Goal: Task Accomplishment & Management: Complete application form

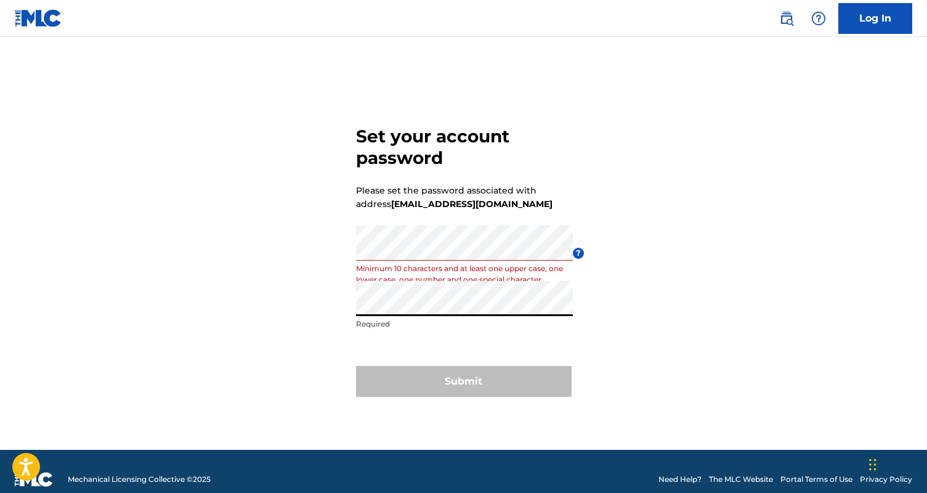
click at [339, 305] on div "Set your account password Please set the password associated with address [EMAI…" at bounding box center [464, 259] width 862 height 382
click at [621, 290] on div "Set your account password Please set the password associated with address [EMAI…" at bounding box center [464, 259] width 862 height 382
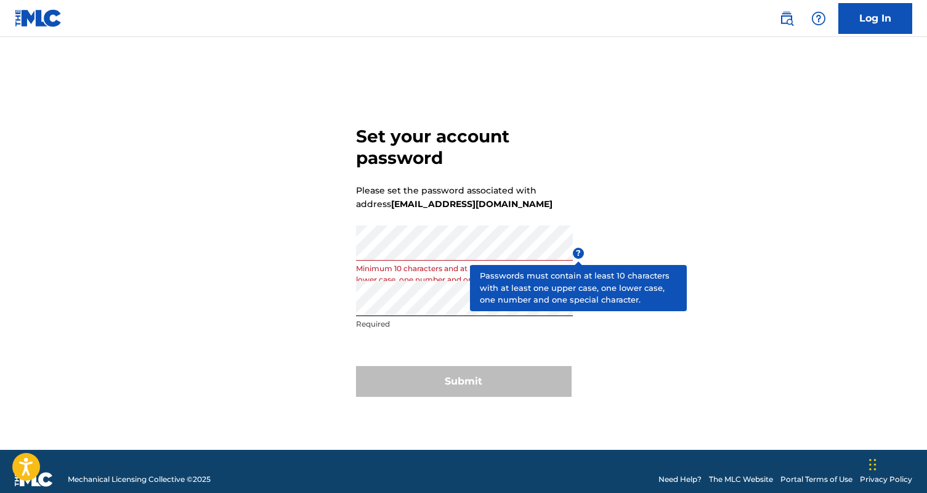
click at [579, 252] on span "?" at bounding box center [578, 253] width 11 height 11
click at [576, 251] on span "?" at bounding box center [578, 253] width 11 height 11
click at [577, 253] on span "?" at bounding box center [578, 253] width 11 height 11
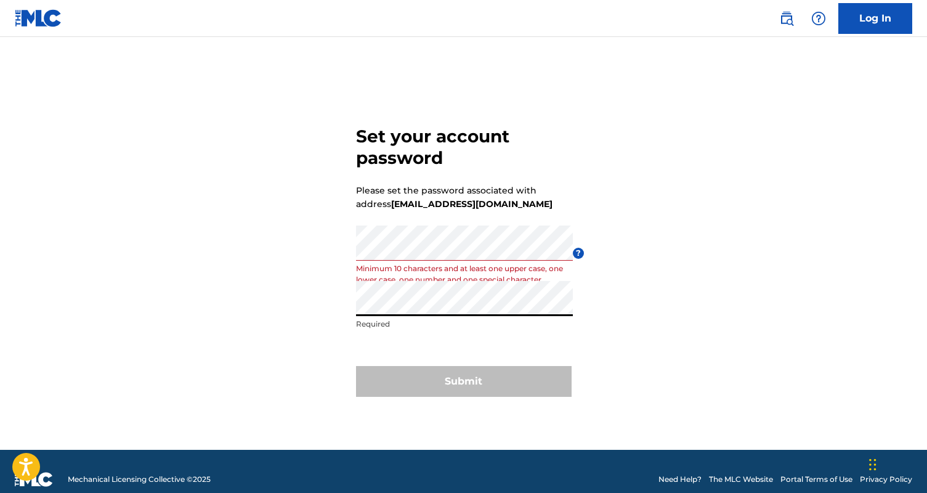
click at [335, 279] on div "Set your account password Please set the password associated with address [EMAI…" at bounding box center [464, 259] width 862 height 382
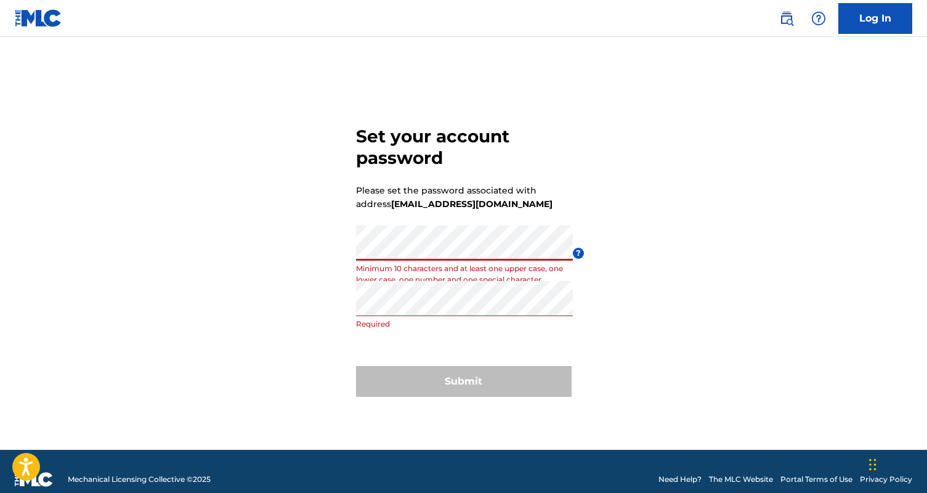
click at [302, 230] on div "Set your account password Please set the password associated with address [EMAI…" at bounding box center [464, 259] width 862 height 382
click at [438, 377] on div "Submit" at bounding box center [464, 381] width 216 height 31
click at [457, 223] on form "Set your account password Please set the password associated with address [EMAI…" at bounding box center [464, 259] width 216 height 382
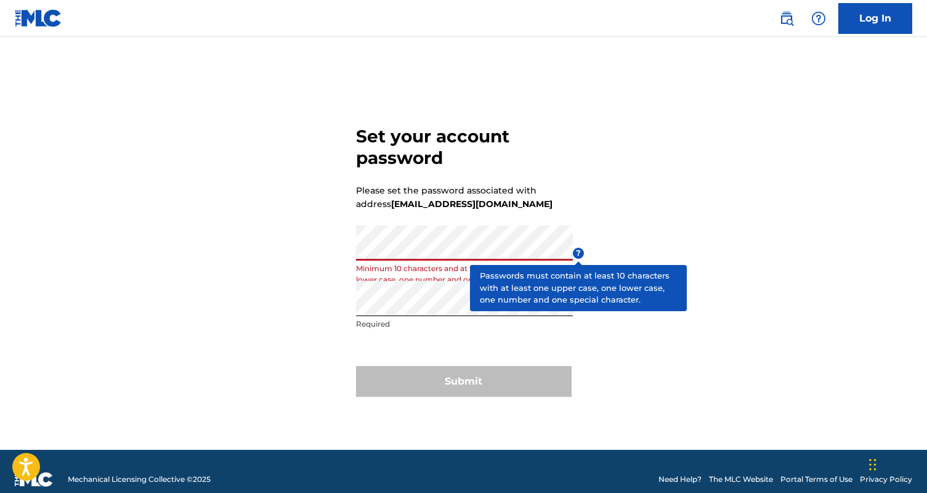
click at [575, 253] on span "?" at bounding box center [578, 253] width 11 height 11
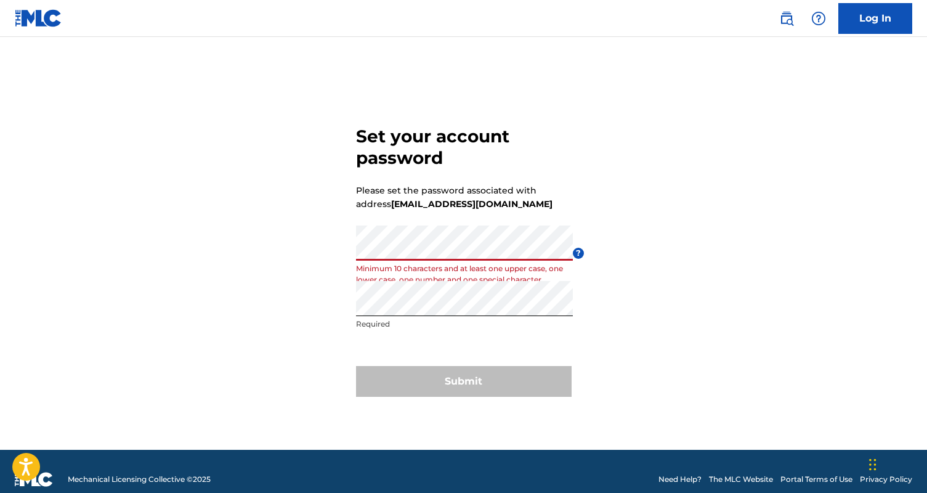
click at [326, 252] on div "Set your account password Please set the password associated with address [EMAI…" at bounding box center [464, 259] width 862 height 382
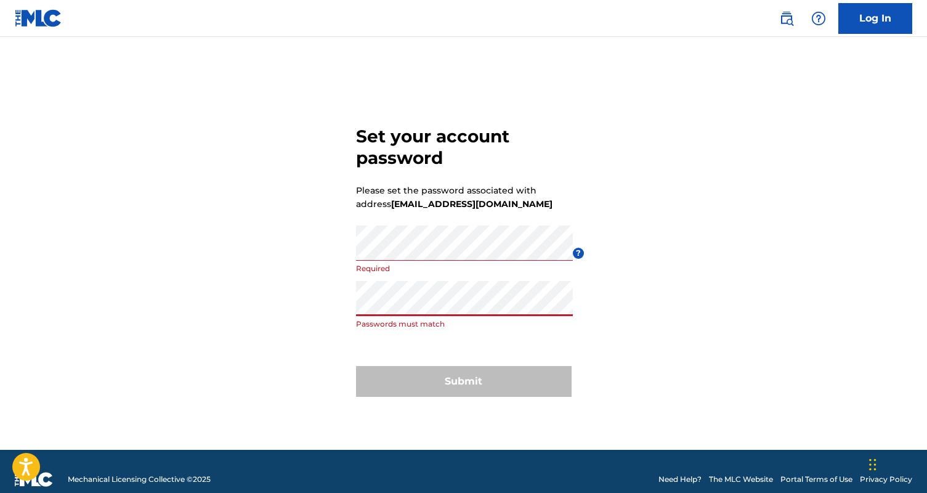
click at [266, 296] on div "Set your account password Please set the password associated with address [EMAI…" at bounding box center [464, 259] width 862 height 382
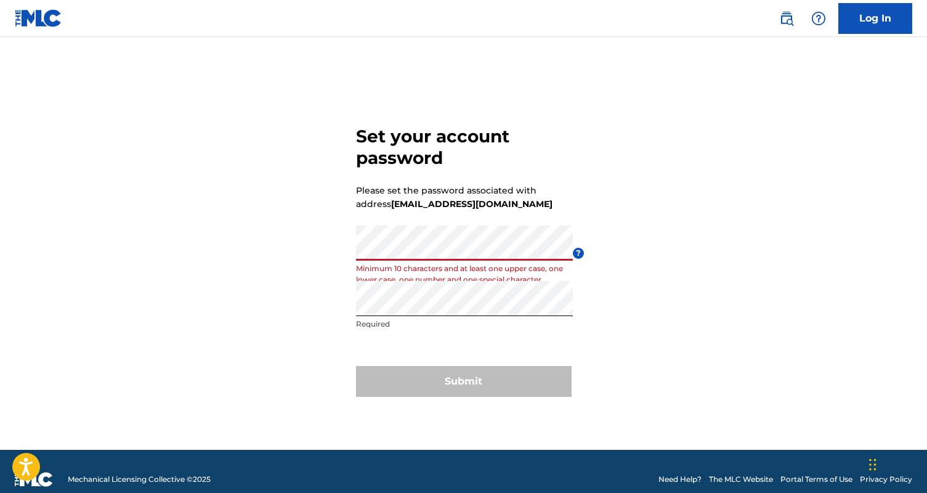
click at [432, 325] on p "Required" at bounding box center [464, 323] width 217 height 11
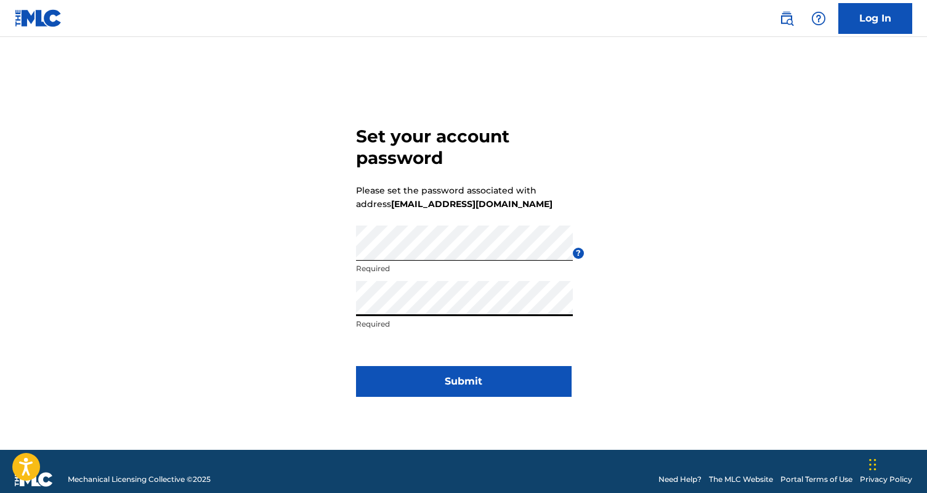
click at [329, 308] on div "Set your account password Please set the password associated with address [EMAI…" at bounding box center [464, 259] width 862 height 382
click at [445, 386] on button "Submit" at bounding box center [464, 381] width 216 height 31
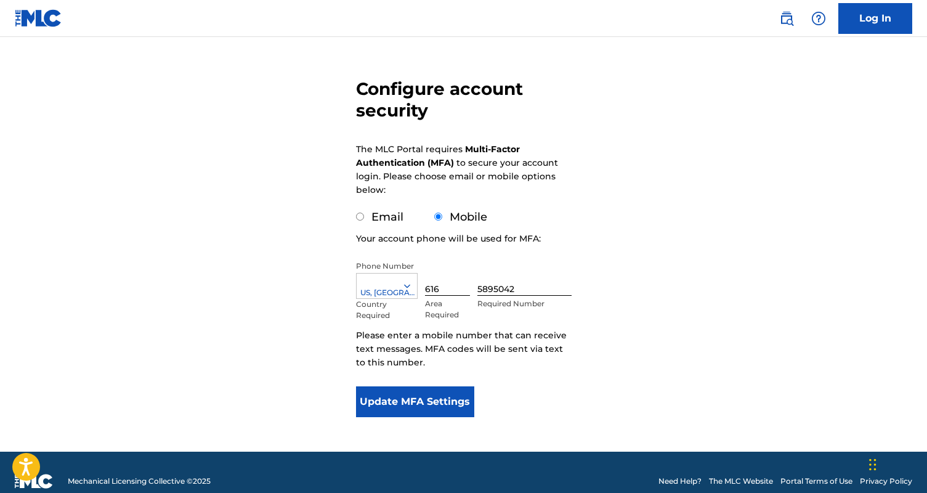
scroll to position [82, 0]
click at [424, 410] on button "Update MFA Settings" at bounding box center [415, 401] width 119 height 31
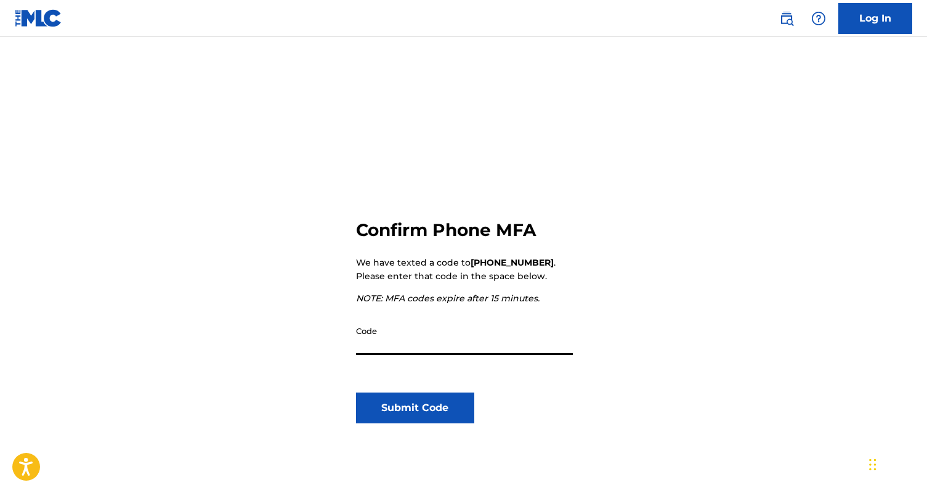
click at [480, 317] on div "Confirm Phone MFA We have texted a code to [PHONE_NUMBER] . Please enter that c…" at bounding box center [464, 351] width 216 height 382
click at [452, 344] on input "Code" at bounding box center [464, 337] width 217 height 35
click at [521, 365] on div "Code" at bounding box center [464, 347] width 217 height 55
click at [454, 352] on input "Code" at bounding box center [464, 337] width 217 height 35
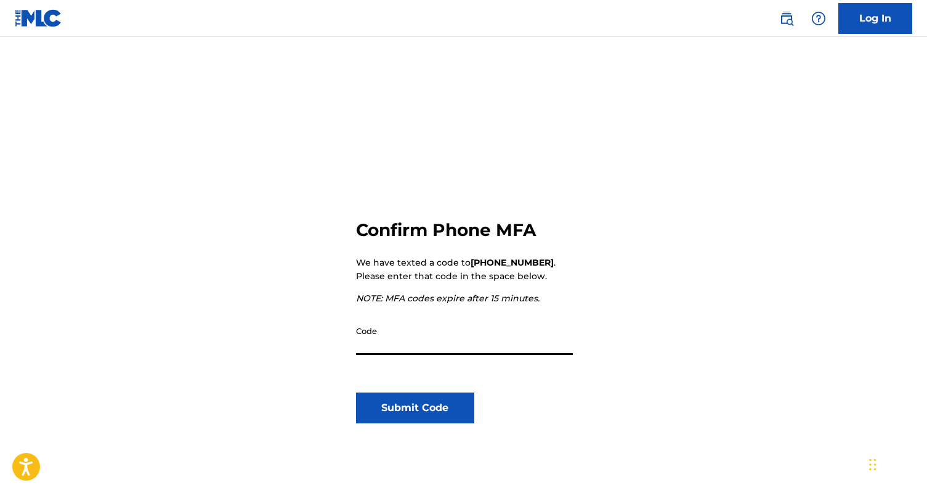
click at [431, 346] on input "Code" at bounding box center [464, 337] width 217 height 35
click at [373, 348] on input "Code" at bounding box center [464, 337] width 217 height 35
paste input "738617"
type input "738617"
click at [403, 410] on button "Submit Code" at bounding box center [415, 407] width 119 height 31
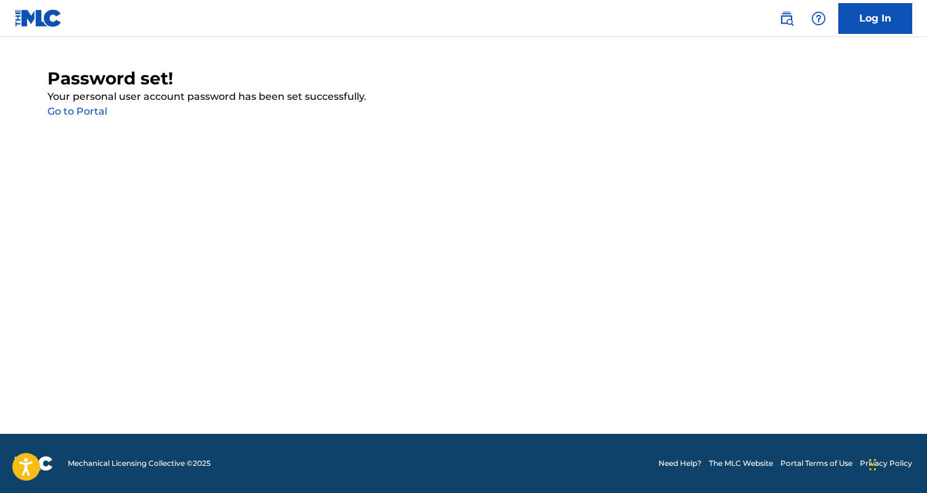
click at [86, 111] on link "Go to Portal" at bounding box center [77, 111] width 60 height 12
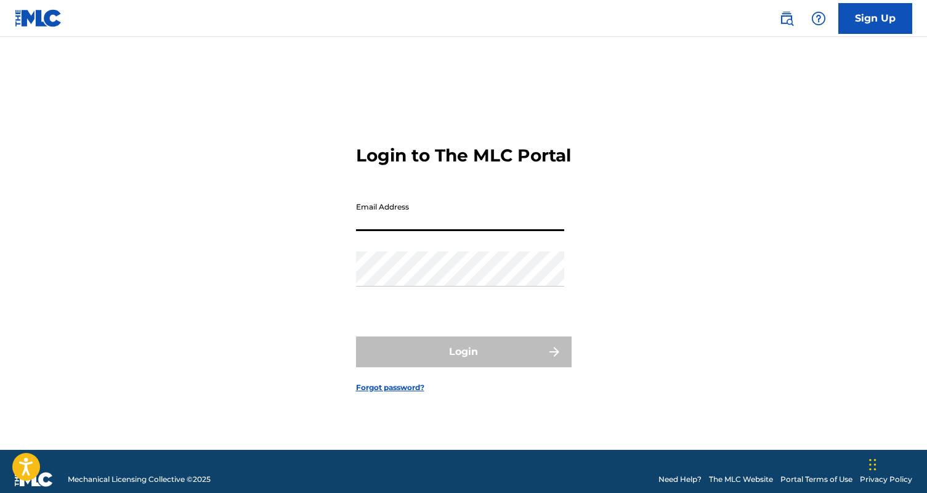
type input "[EMAIL_ADDRESS][DOMAIN_NAME]"
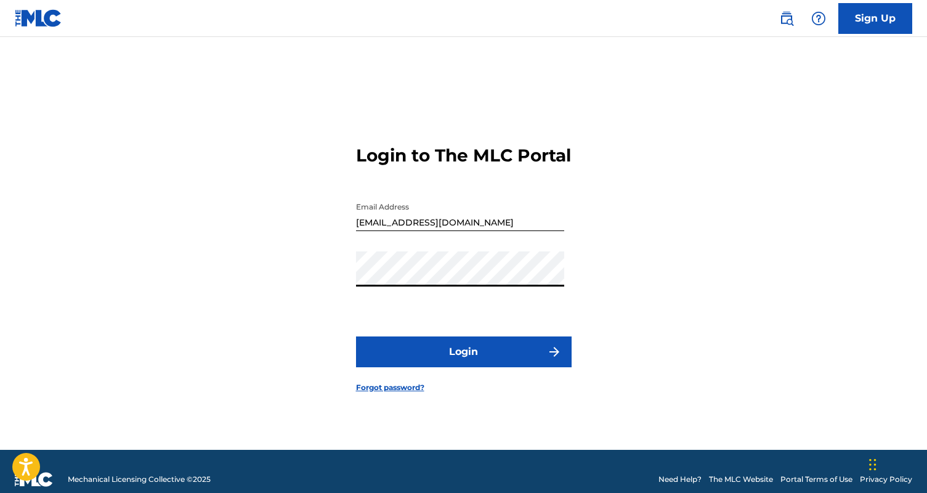
click at [430, 361] on button "Login" at bounding box center [464, 351] width 216 height 31
click at [333, 286] on div "Login to The MLC Portal Email Address [EMAIL_ADDRESS][DOMAIN_NAME] Password Log…" at bounding box center [464, 259] width 862 height 382
click at [511, 365] on button "Login" at bounding box center [464, 351] width 216 height 31
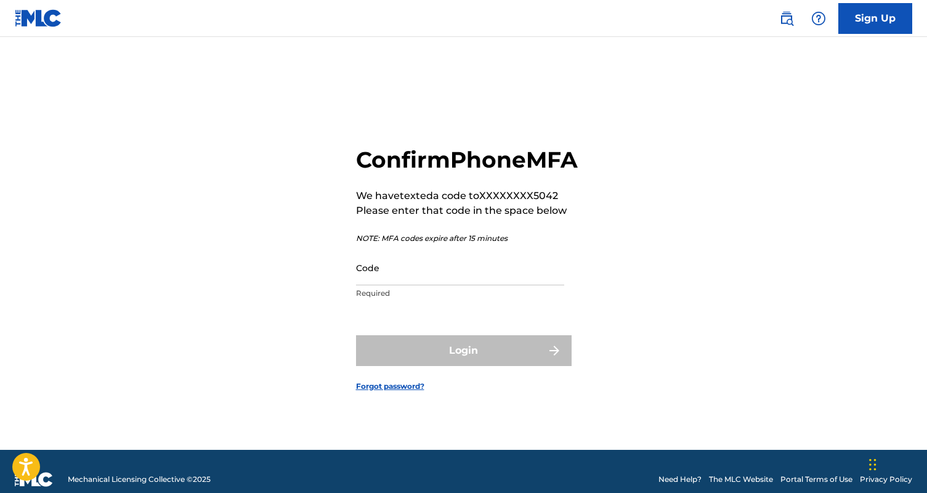
click at [493, 285] on input "Code" at bounding box center [460, 267] width 208 height 35
click at [470, 343] on form "Confirm Phone MFA We have texted a code to XXXXXXXX5042 Please enter that code …" at bounding box center [464, 259] width 216 height 382
click at [476, 285] on input "Code" at bounding box center [460, 267] width 208 height 35
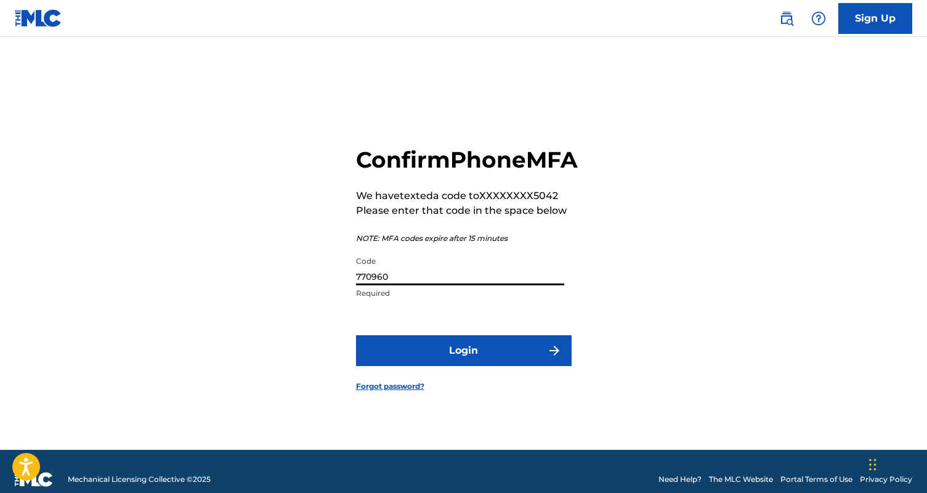
type input "770960"
click at [506, 354] on button "Login" at bounding box center [464, 350] width 216 height 31
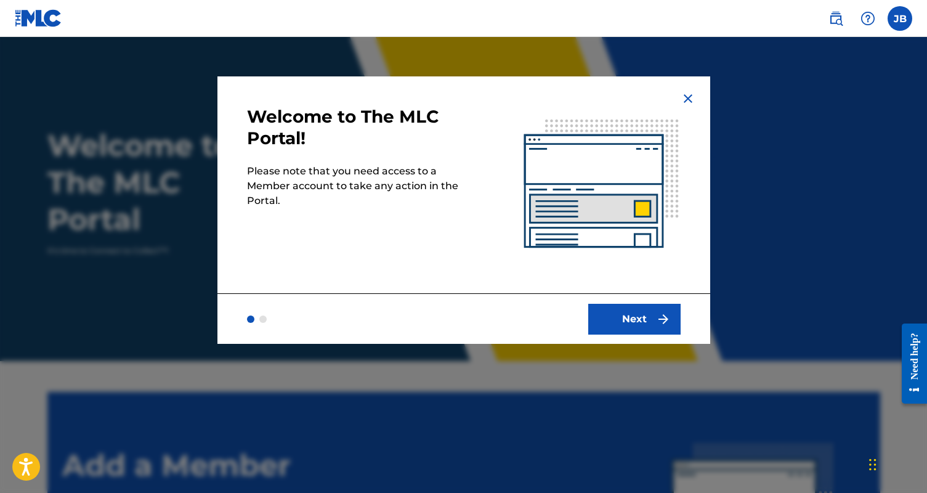
click at [631, 321] on button "Next" at bounding box center [634, 319] width 92 height 31
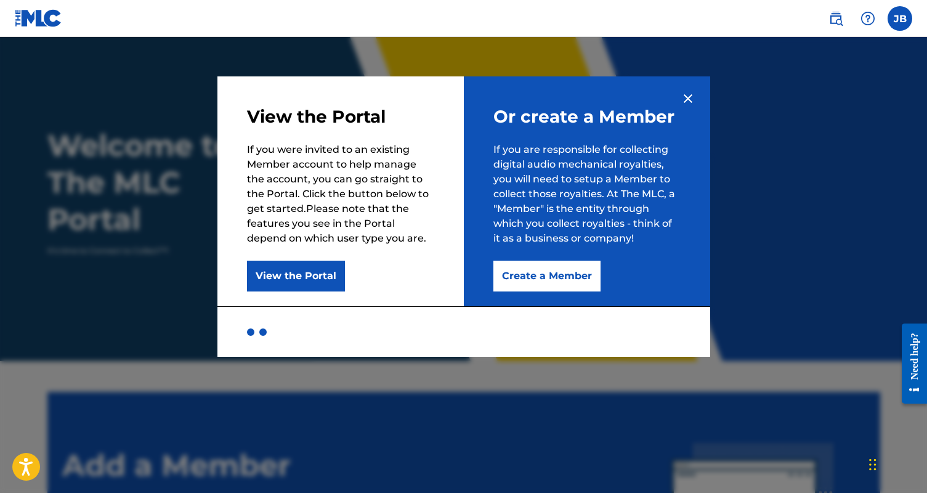
click at [559, 280] on button "Create a Member" at bounding box center [546, 275] width 107 height 31
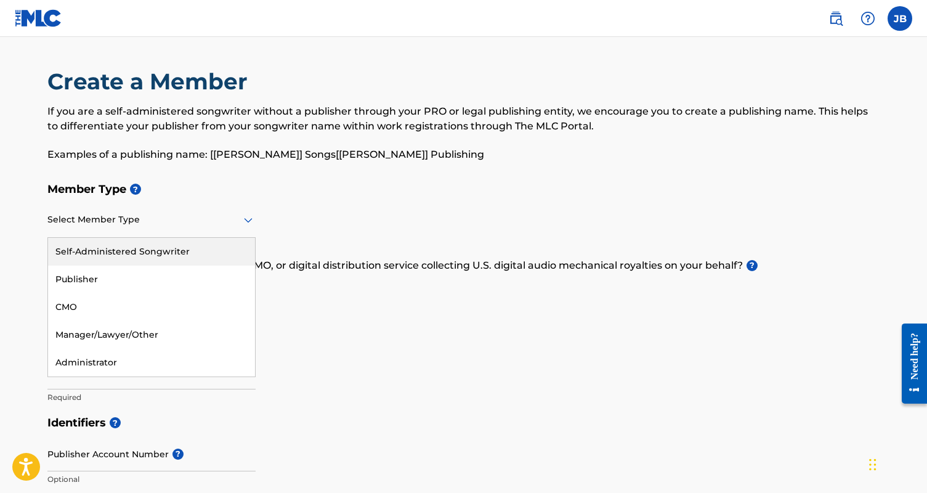
click at [222, 224] on div at bounding box center [151, 219] width 208 height 15
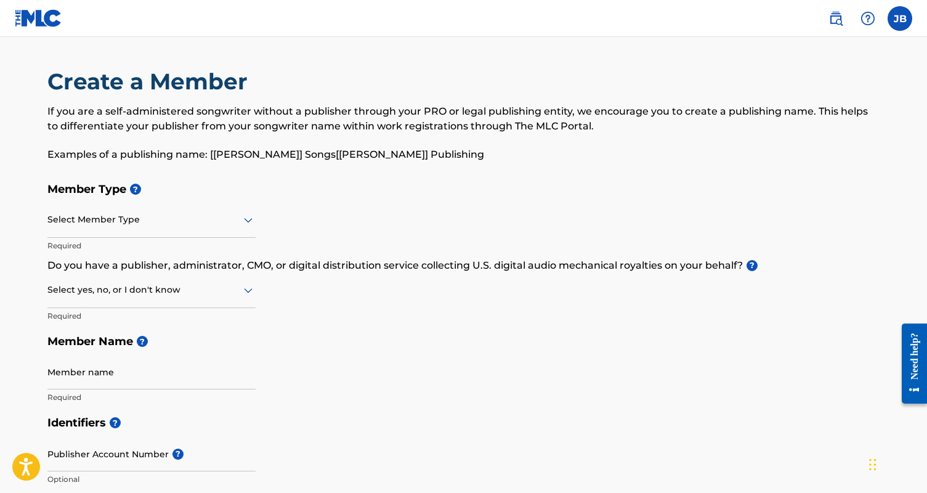
click at [276, 168] on div "Create a Member If you are a self-administered songwriter without a publisher t…" at bounding box center [463, 122] width 832 height 108
click at [888, 17] on label at bounding box center [899, 18] width 25 height 25
click at [900, 18] on input "[PERSON_NAME] [EMAIL_ADDRESS][DOMAIN_NAME] Notification Preferences Profile Log…" at bounding box center [900, 18] width 0 height 0
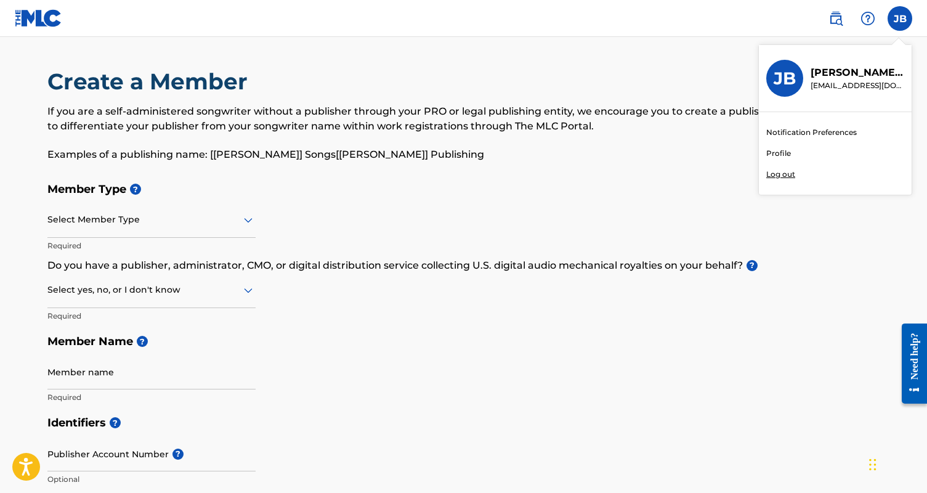
click at [780, 155] on link "Profile" at bounding box center [778, 153] width 25 height 11
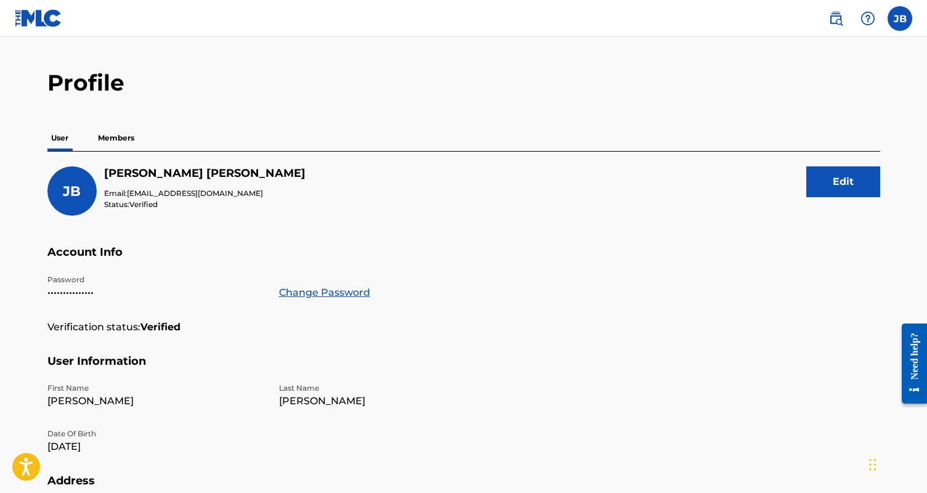
scroll to position [65, 0]
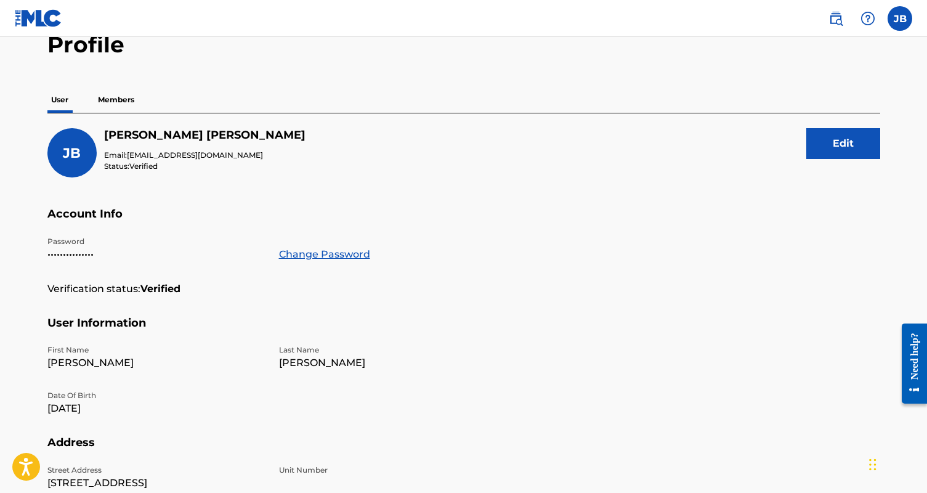
click at [70, 254] on p "•••••••••••••••" at bounding box center [155, 254] width 217 height 15
drag, startPoint x: 103, startPoint y: 251, endPoint x: 14, endPoint y: 257, distance: 89.5
click at [14, 257] on main "Profile User Members [PERSON_NAME] Email: [EMAIL_ADDRESS][DOMAIN_NAME] Status: …" at bounding box center [463, 338] width 927 height 733
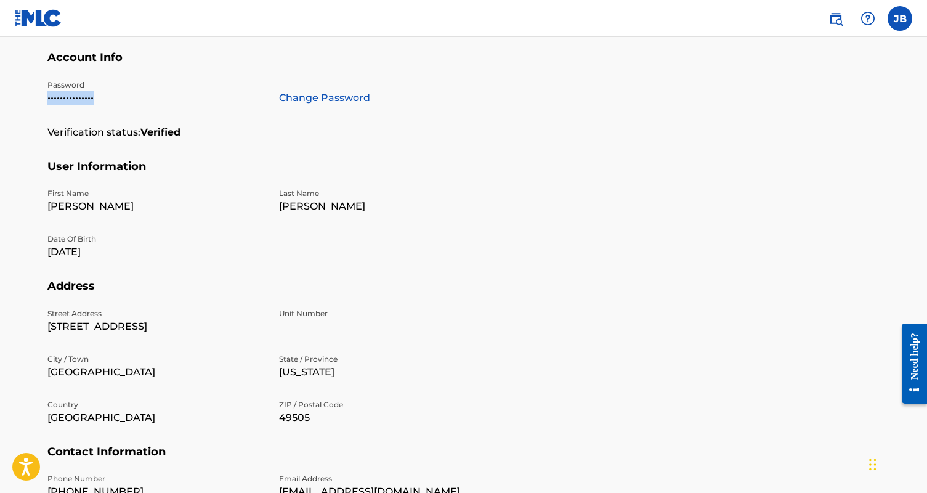
scroll to position [115, 0]
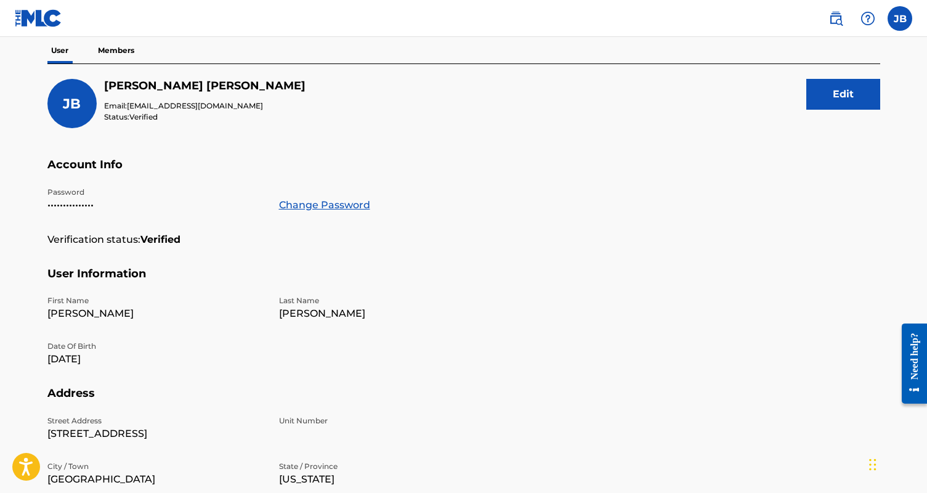
click at [123, 49] on p "Members" at bounding box center [116, 51] width 44 height 26
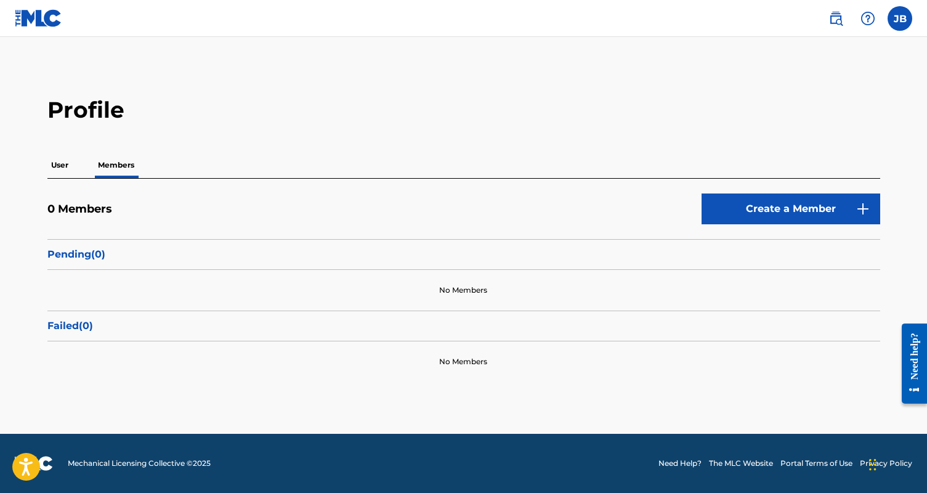
click at [748, 206] on link "Create a Member" at bounding box center [790, 208] width 179 height 31
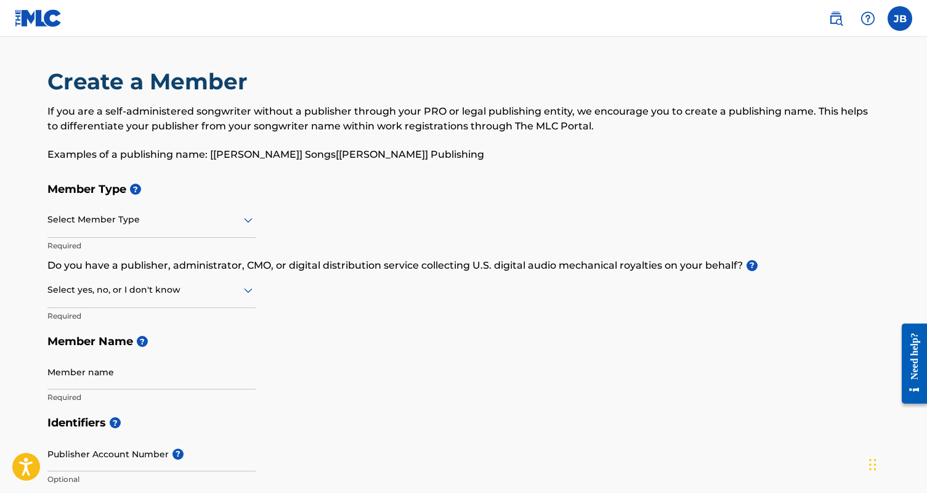
click at [217, 222] on div at bounding box center [151, 219] width 208 height 15
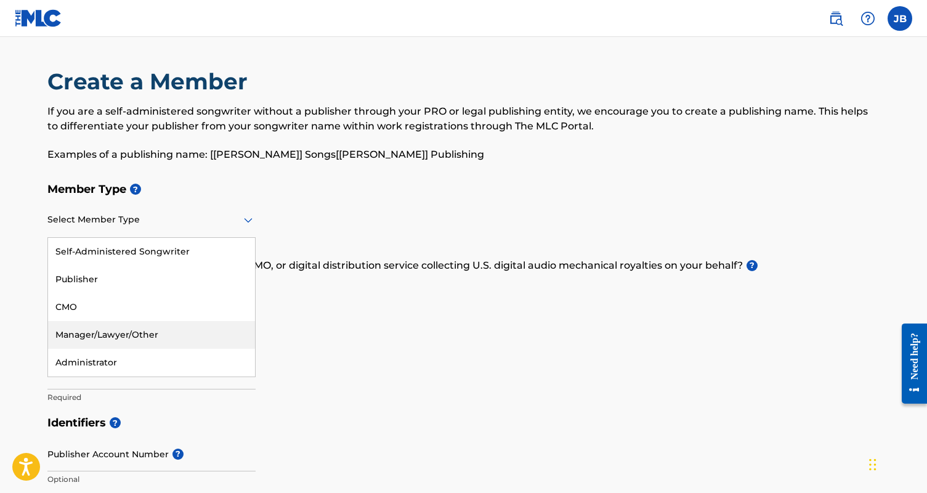
click at [193, 343] on div "Manager/Lawyer/Other" at bounding box center [151, 335] width 207 height 28
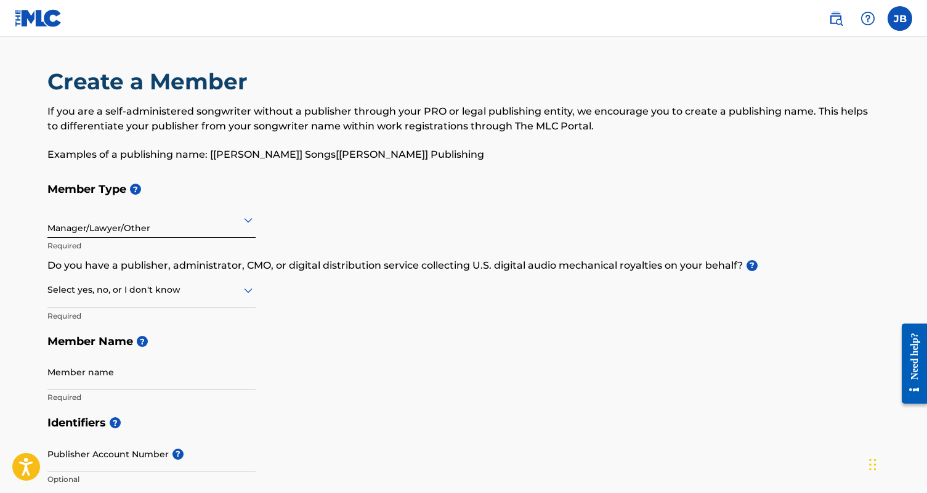
click at [191, 293] on div at bounding box center [151, 289] width 208 height 15
click at [313, 320] on div "Member Type ? Manager/Lawyer/Other Required Do you have a publisher, administra…" at bounding box center [463, 292] width 832 height 233
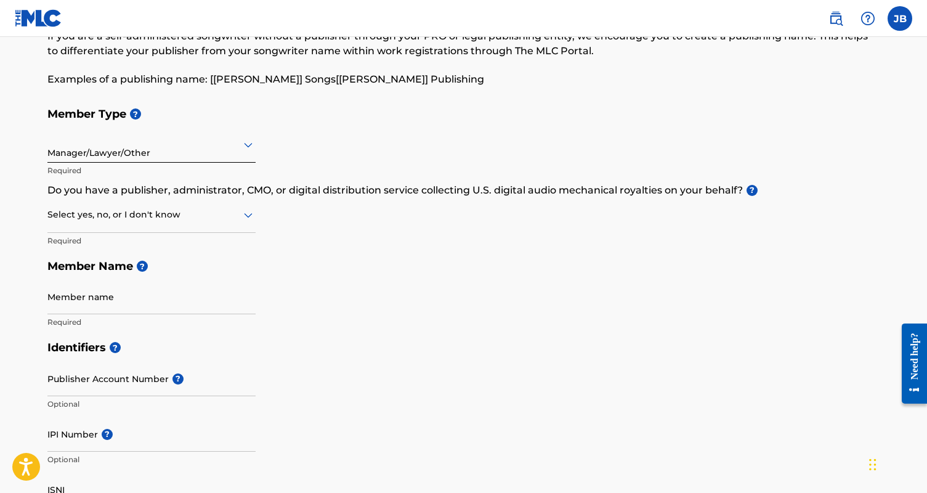
scroll to position [79, 0]
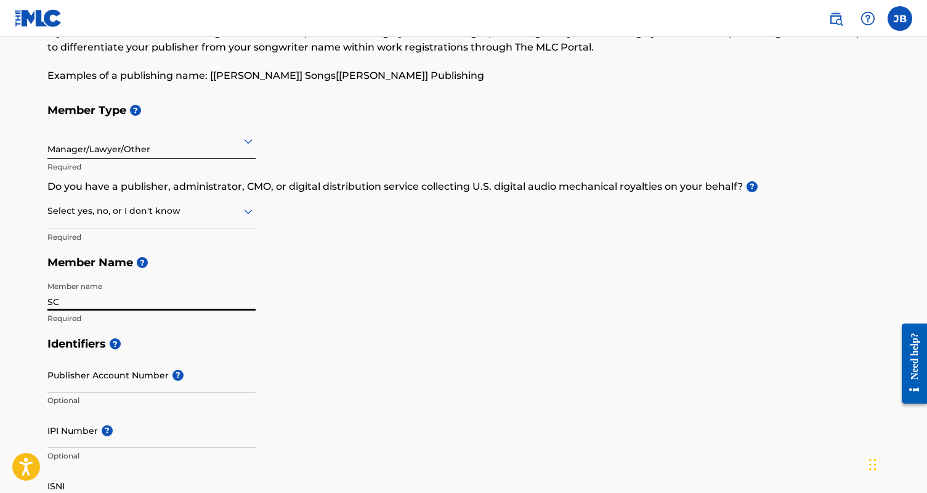
type input "SCO"
type input "[PERSON_NAME]"
type input "6163085977"
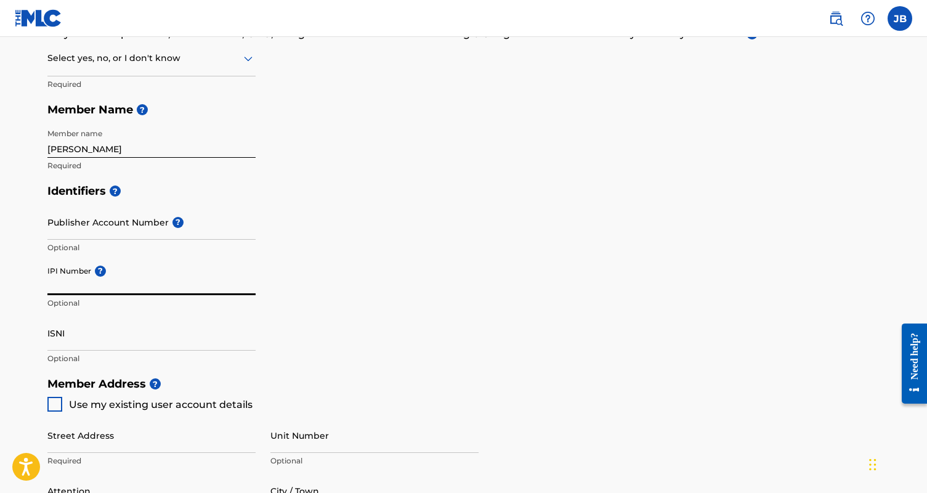
click at [145, 280] on input "IPI Number ?" at bounding box center [151, 277] width 208 height 35
click at [108, 330] on input "ISNI" at bounding box center [151, 332] width 208 height 35
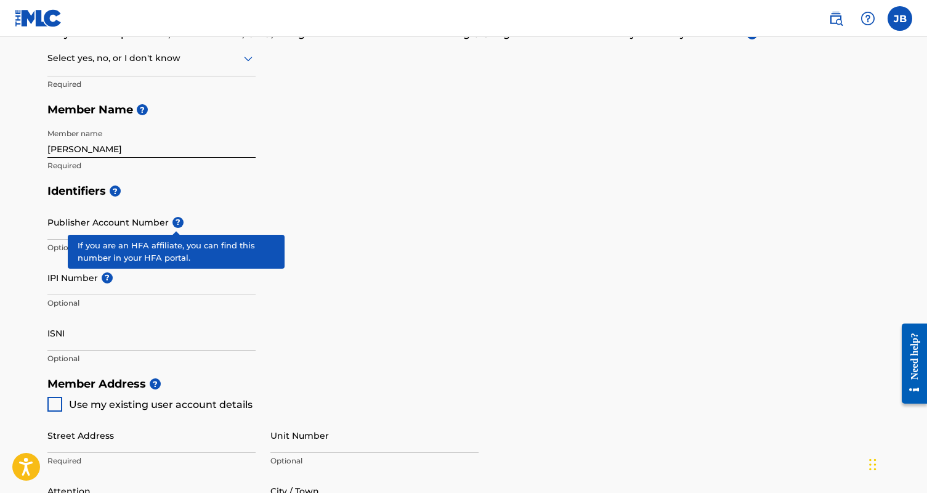
click at [174, 223] on span "?" at bounding box center [177, 222] width 11 height 11
click at [174, 223] on input "Publisher Account Number ?" at bounding box center [151, 221] width 208 height 35
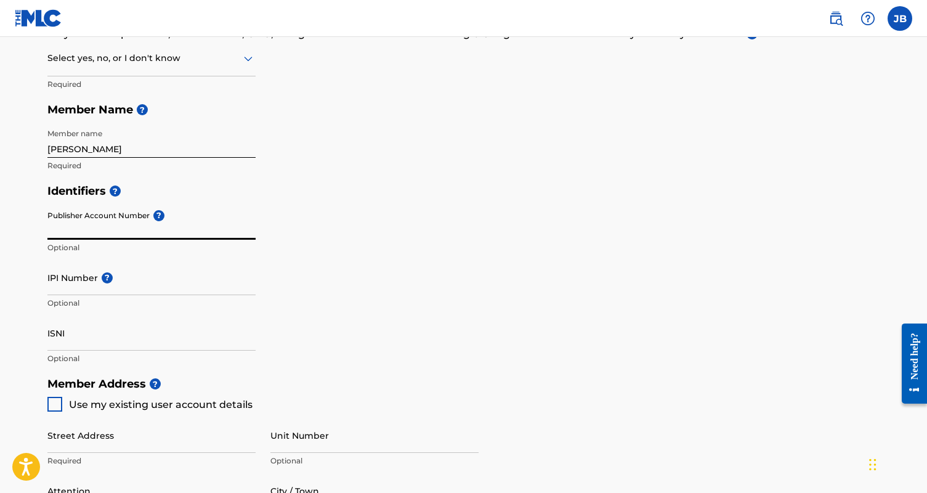
click at [241, 205] on input "Publisher Account Number ?" at bounding box center [151, 221] width 208 height 35
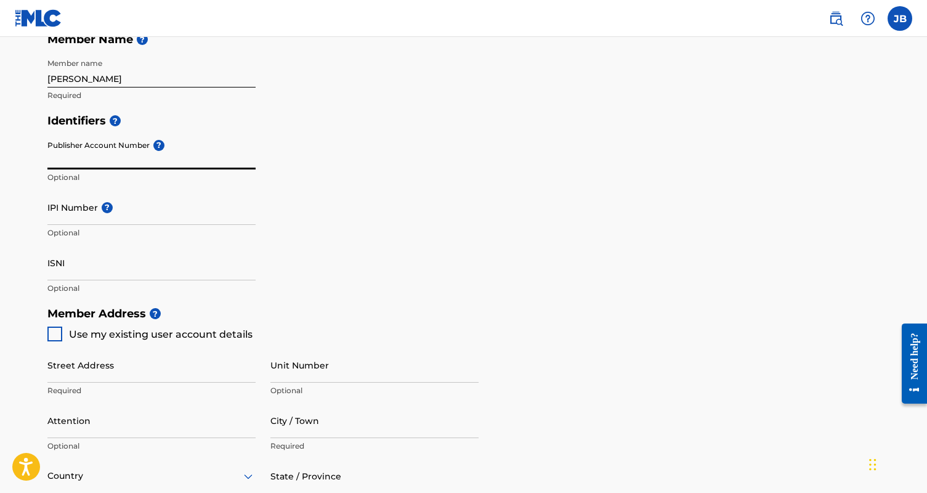
scroll to position [453, 0]
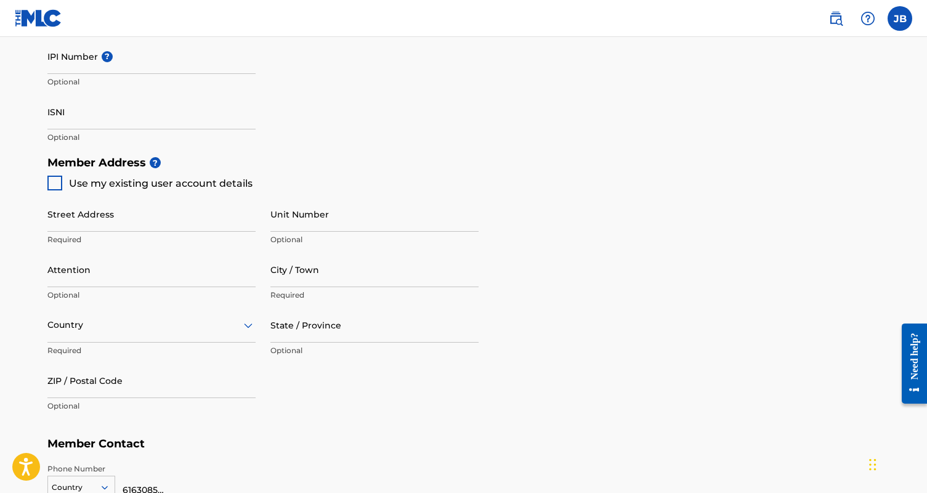
click at [52, 184] on div at bounding box center [54, 182] width 15 height 15
type input "[STREET_ADDRESS]"
type input "[GEOGRAPHIC_DATA]"
type input "49505"
type input "616"
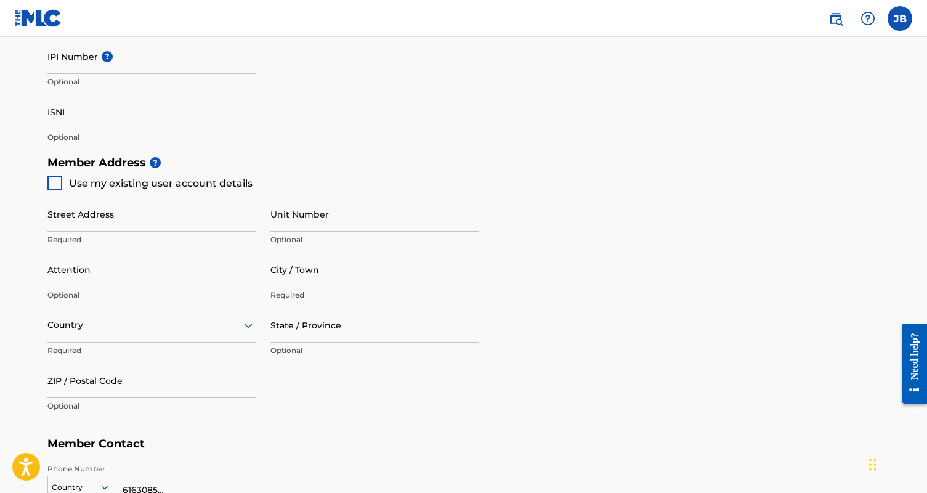
type input "5895042"
type input "[EMAIL_ADDRESS][DOMAIN_NAME]"
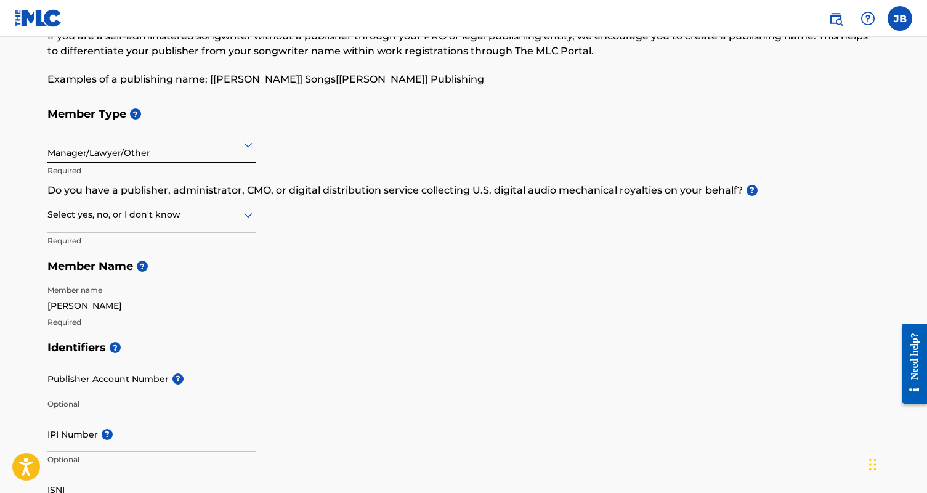
scroll to position [80, 0]
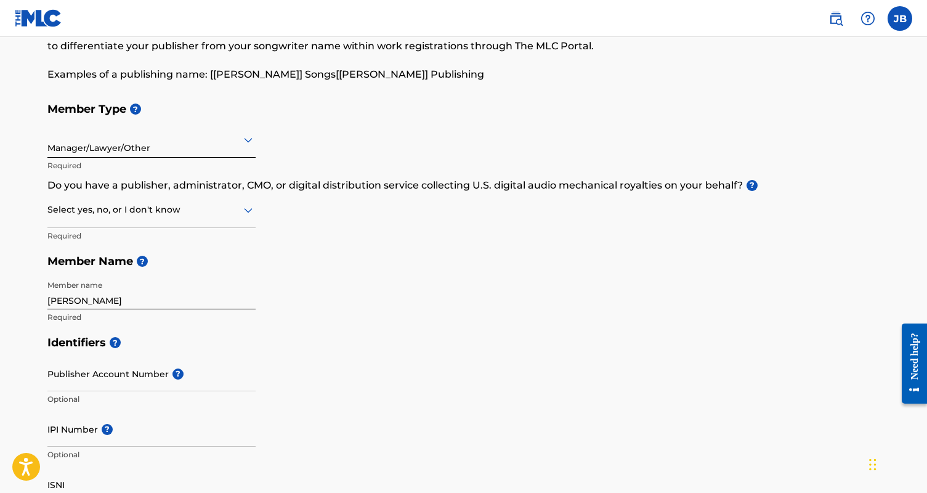
click at [177, 299] on input "[PERSON_NAME]" at bounding box center [151, 291] width 208 height 35
click at [151, 373] on input "Publisher Account Number ?" at bounding box center [151, 373] width 208 height 35
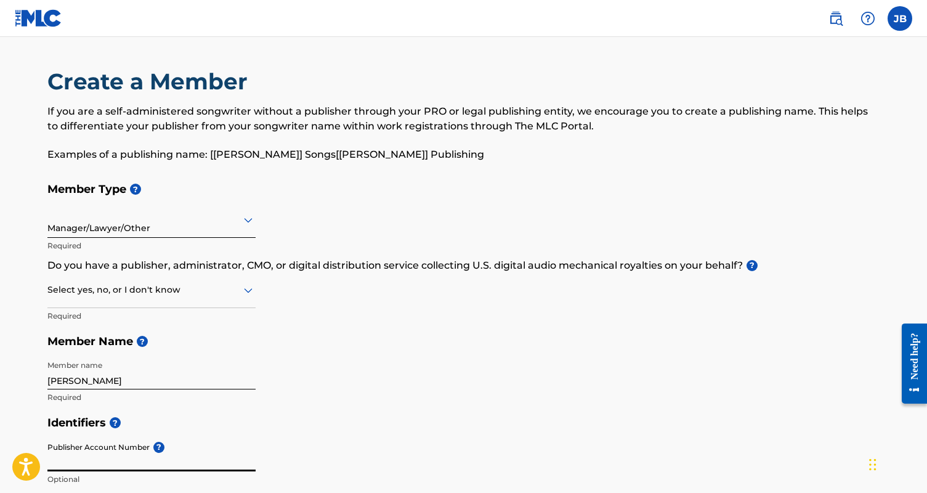
scroll to position [0, 0]
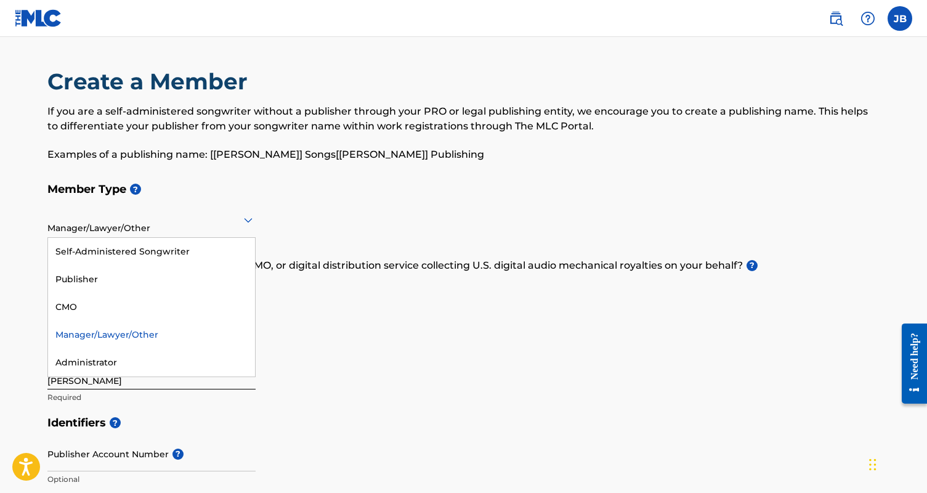
click at [184, 211] on div "Manager/Lawyer/Other" at bounding box center [151, 219] width 208 height 30
click at [156, 363] on div "Administrator" at bounding box center [151, 363] width 207 height 28
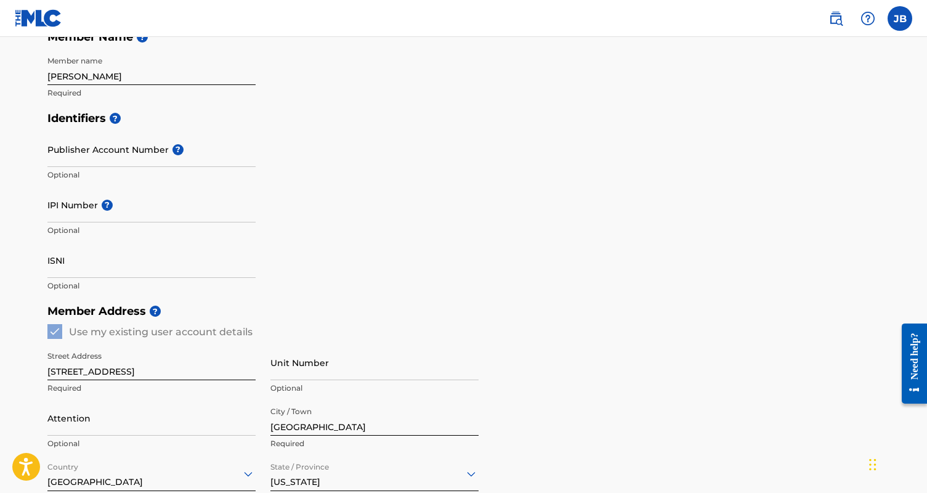
scroll to position [233, 0]
click at [100, 259] on input "ISNI" at bounding box center [151, 260] width 208 height 35
click at [158, 214] on input "IPI Number ?" at bounding box center [151, 205] width 208 height 35
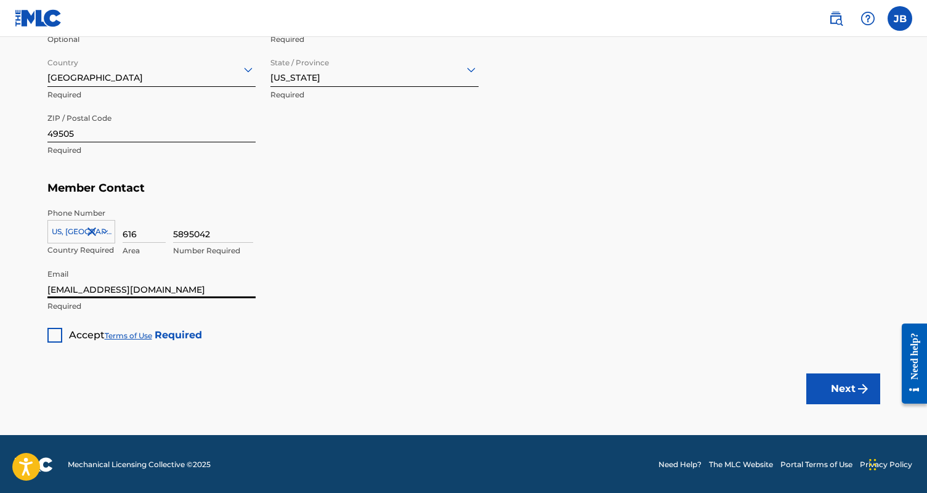
scroll to position [637, 0]
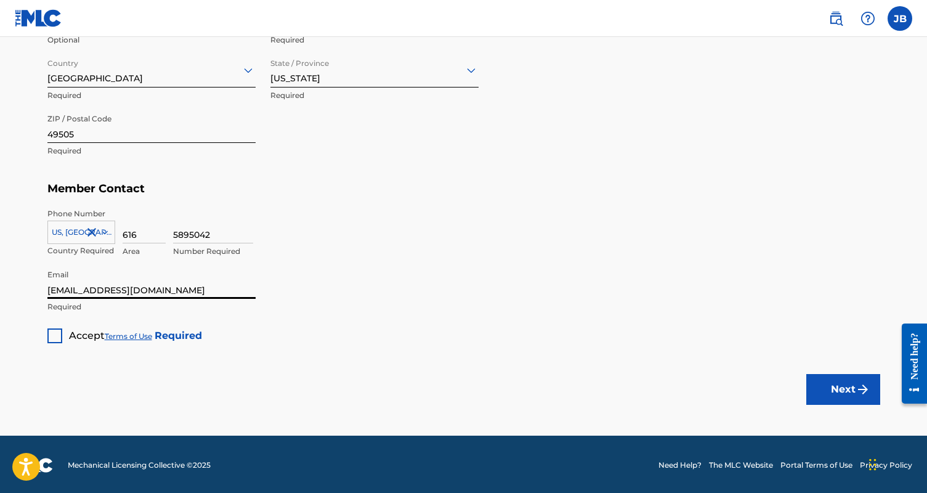
click at [201, 286] on input "[EMAIL_ADDRESS][DOMAIN_NAME]" at bounding box center [151, 281] width 208 height 35
drag, startPoint x: 200, startPoint y: 294, endPoint x: 10, endPoint y: 283, distance: 190.0
click at [158, 286] on input "Email" at bounding box center [151, 281] width 208 height 35
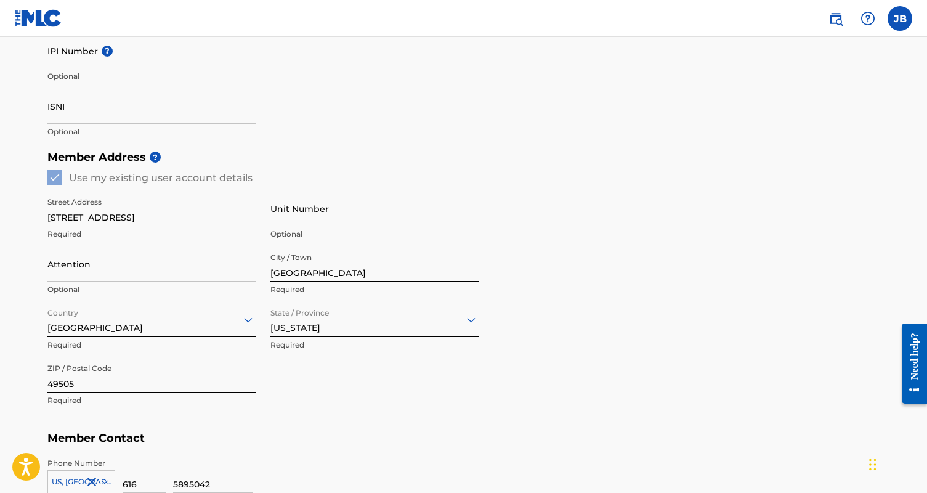
scroll to position [552, 0]
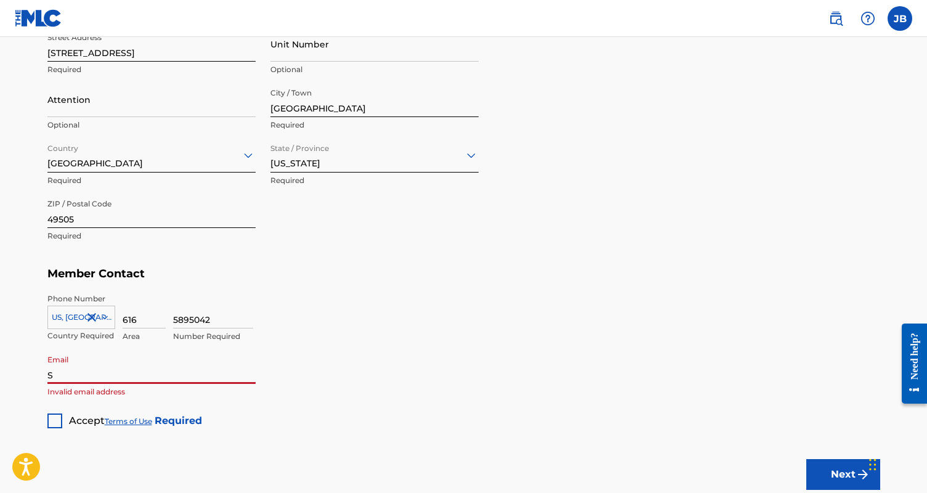
click at [98, 374] on input "S" at bounding box center [151, 366] width 208 height 35
type input "[PERSON_NAME][EMAIL_ADDRESS][DOMAIN_NAME]"
drag, startPoint x: 244, startPoint y: 320, endPoint x: 155, endPoint y: 312, distance: 89.6
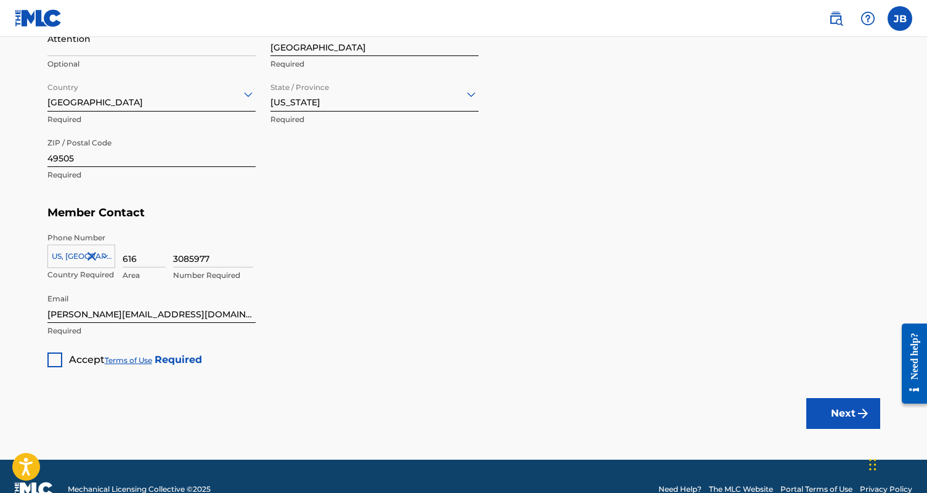
scroll to position [614, 0]
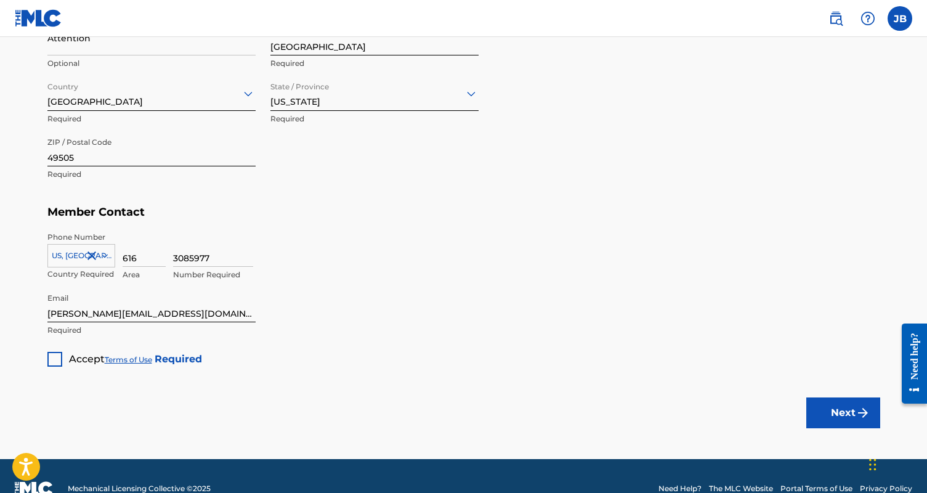
type input "3085977"
click at [53, 353] on div at bounding box center [54, 359] width 15 height 15
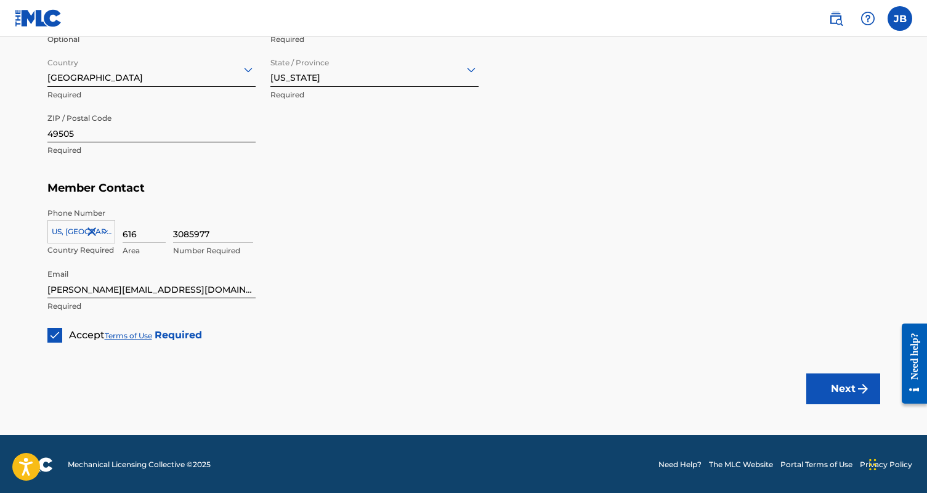
scroll to position [637, 0]
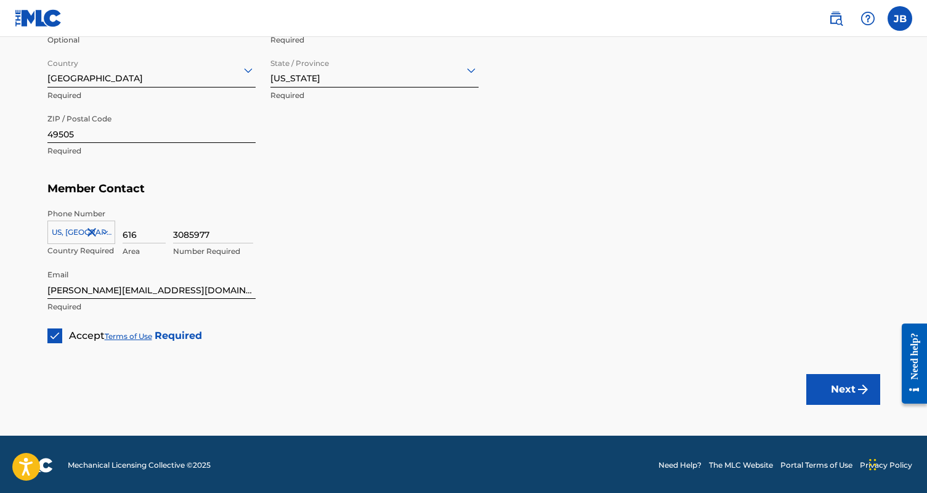
click at [859, 382] on img "submit" at bounding box center [862, 389] width 15 height 15
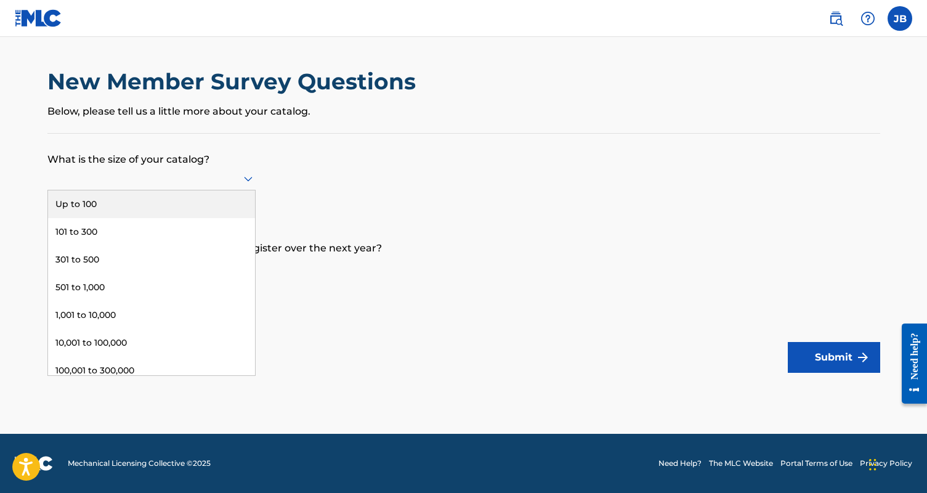
click at [217, 184] on div at bounding box center [151, 178] width 208 height 15
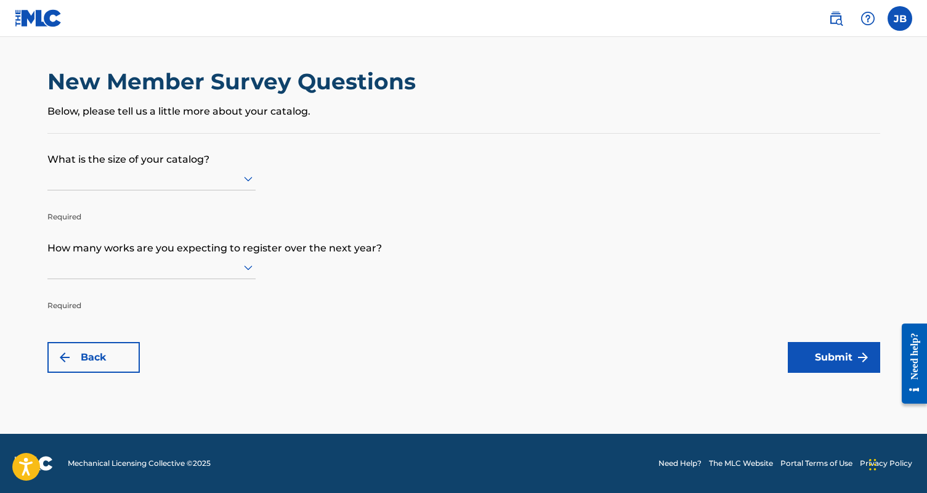
click at [294, 157] on p "What is the size of your catalog?" at bounding box center [463, 150] width 832 height 33
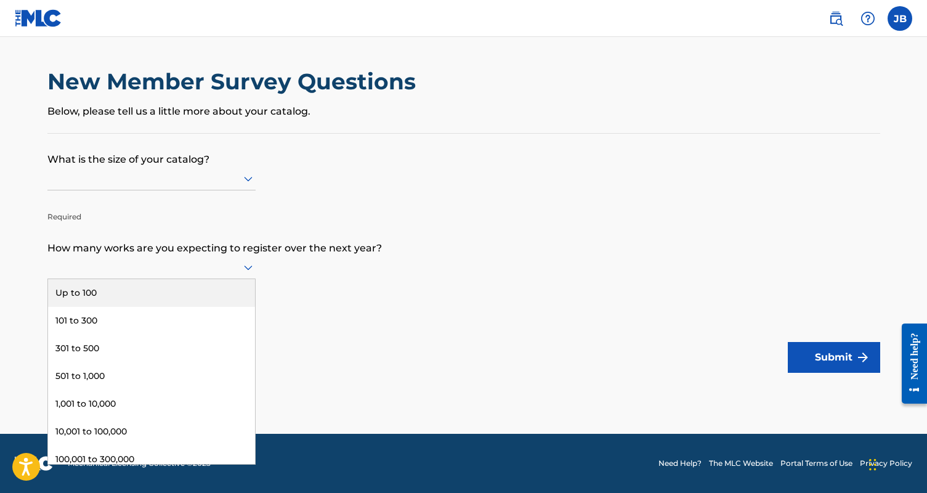
click at [210, 275] on div at bounding box center [151, 266] width 208 height 15
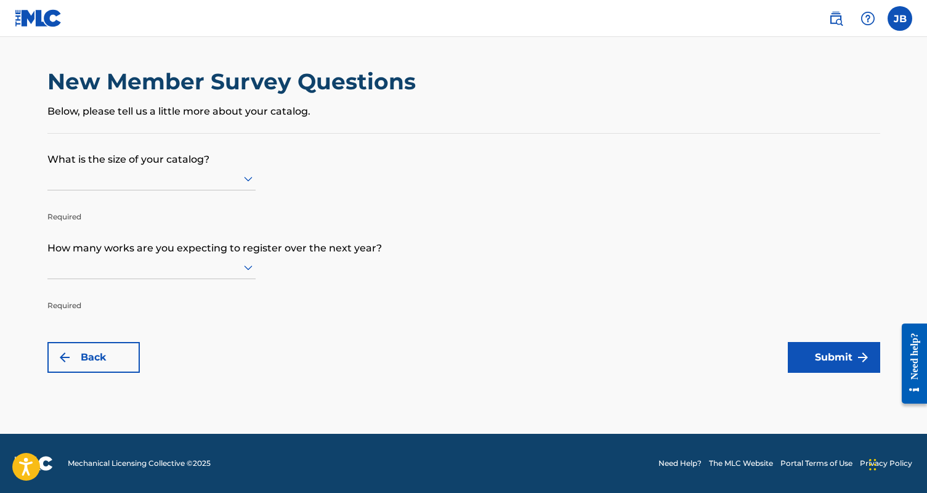
click at [319, 225] on p "How many works are you expecting to register over the next year?" at bounding box center [463, 238] width 832 height 33
click at [177, 190] on div at bounding box center [151, 178] width 208 height 23
click at [318, 143] on p "What is the size of your catalog?" at bounding box center [463, 150] width 832 height 33
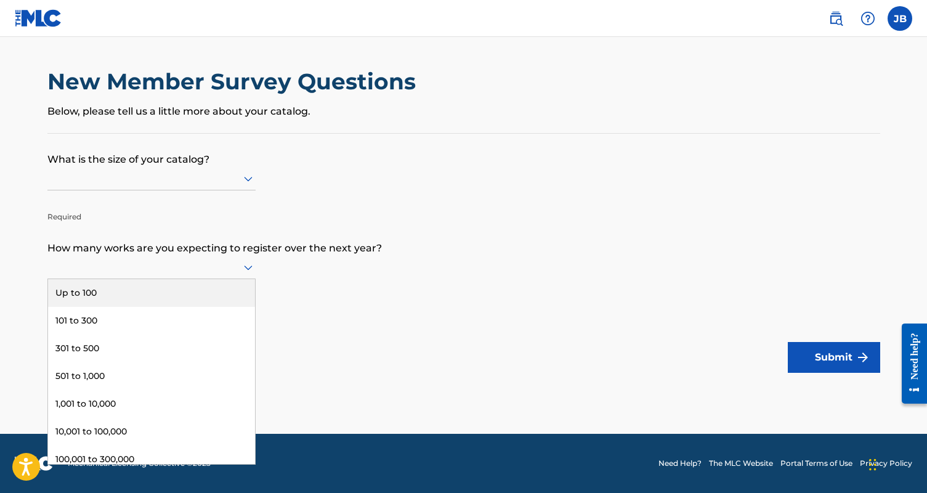
click at [199, 275] on div at bounding box center [151, 266] width 208 height 15
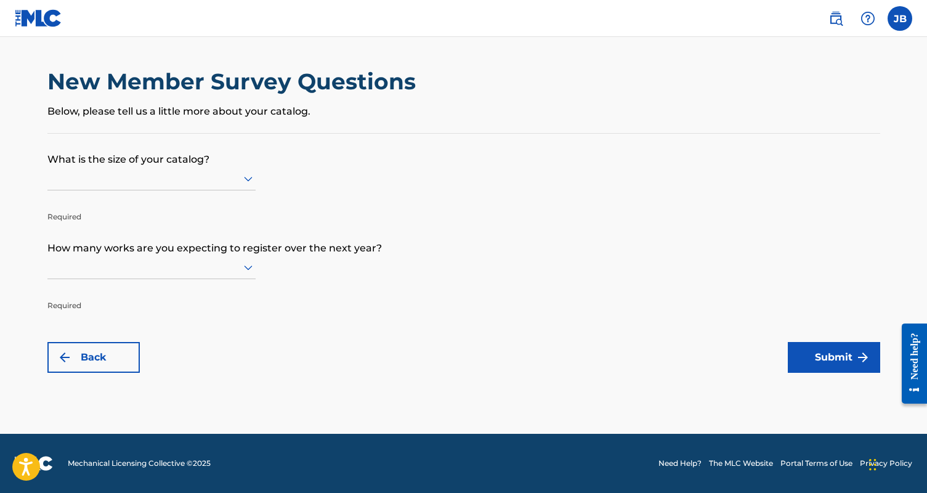
click at [277, 165] on p "What is the size of your catalog?" at bounding box center [463, 150] width 832 height 33
click at [232, 180] on div at bounding box center [151, 178] width 208 height 15
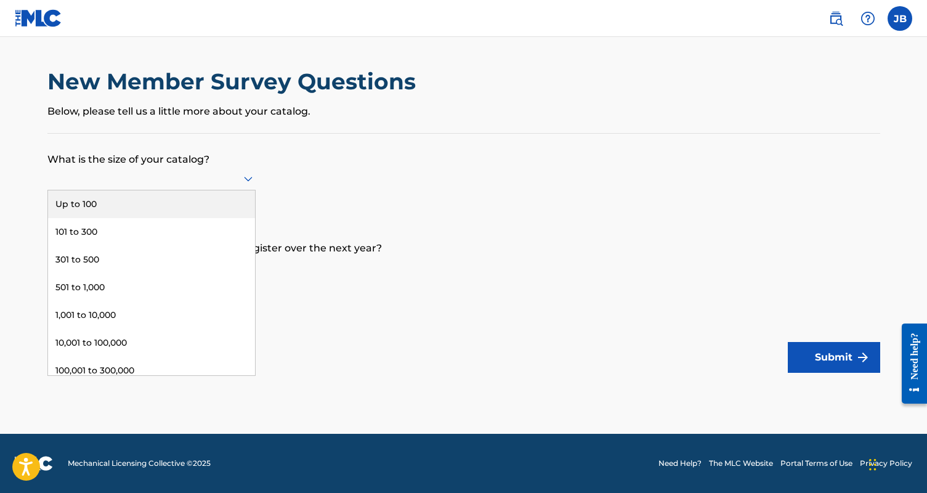
click at [191, 211] on div "Up to 100" at bounding box center [151, 204] width 207 height 28
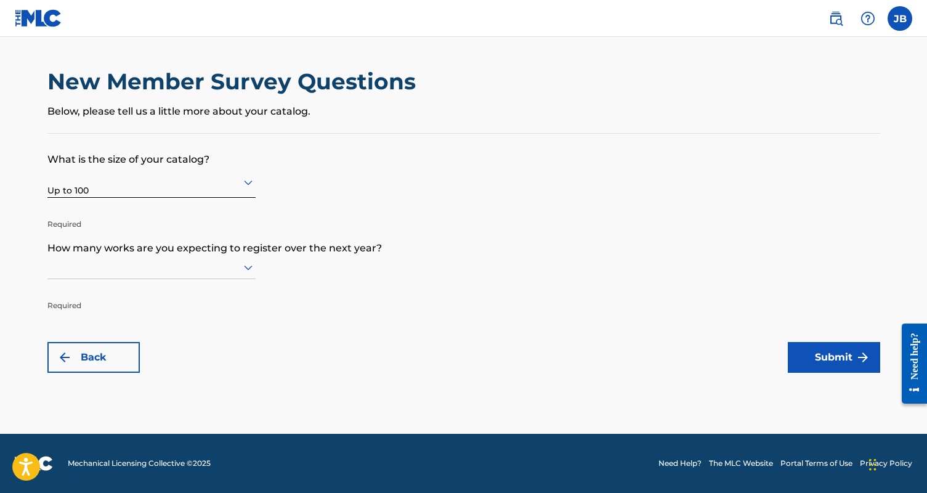
click at [215, 279] on div at bounding box center [151, 267] width 208 height 23
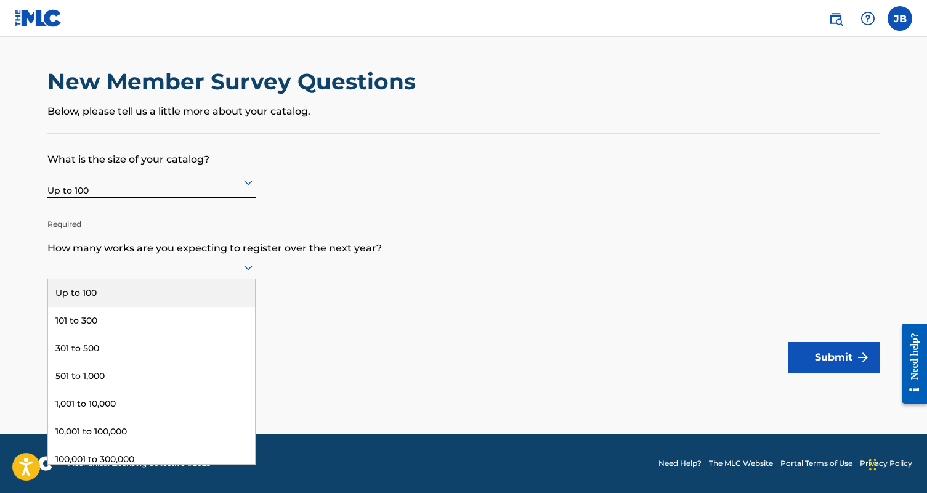
click at [219, 307] on div "Up to 100" at bounding box center [151, 293] width 207 height 28
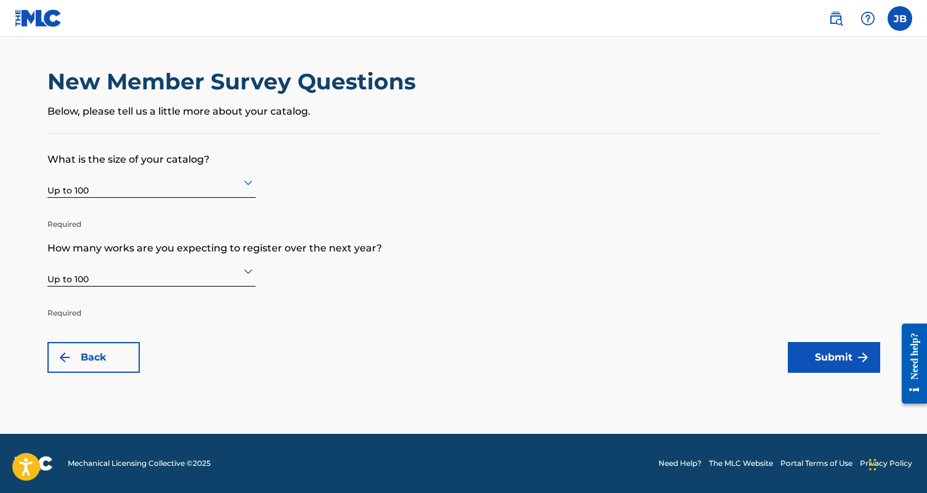
click at [863, 363] on img "submit" at bounding box center [862, 357] width 15 height 15
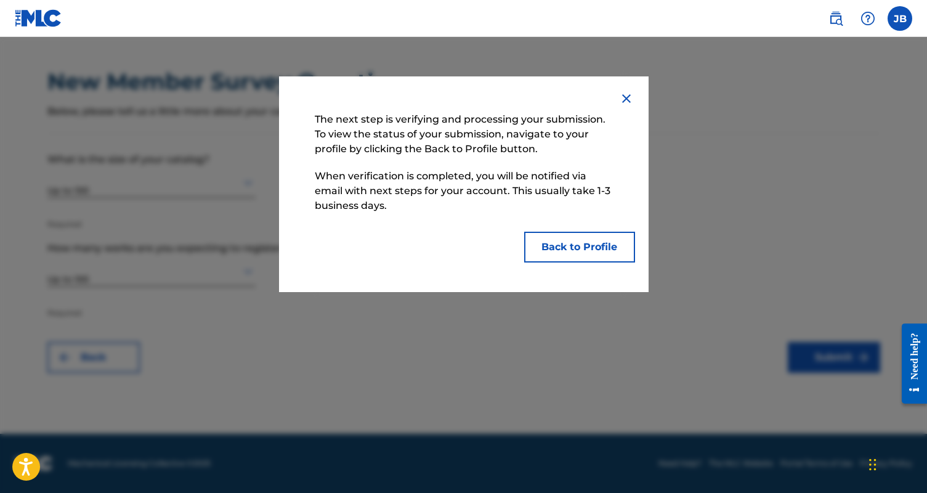
click at [621, 250] on button "Back to Profile" at bounding box center [579, 247] width 111 height 31
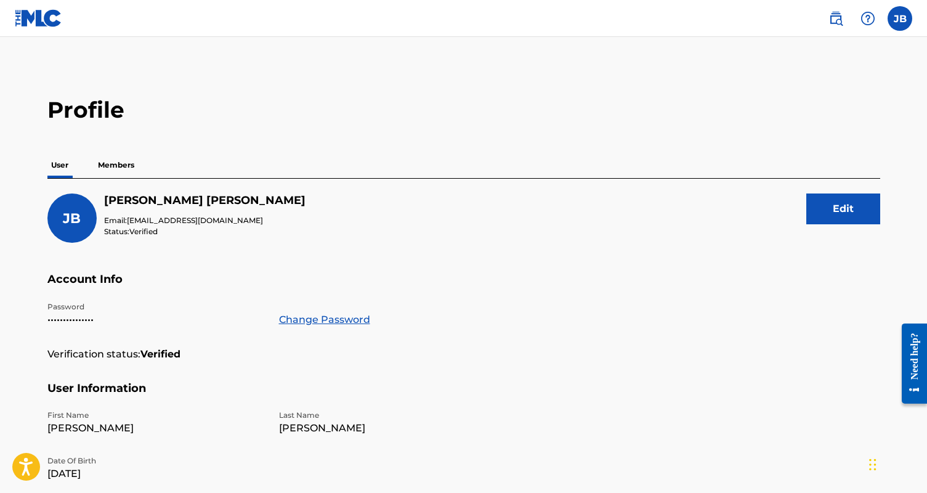
click at [124, 164] on p "Members" at bounding box center [116, 165] width 44 height 26
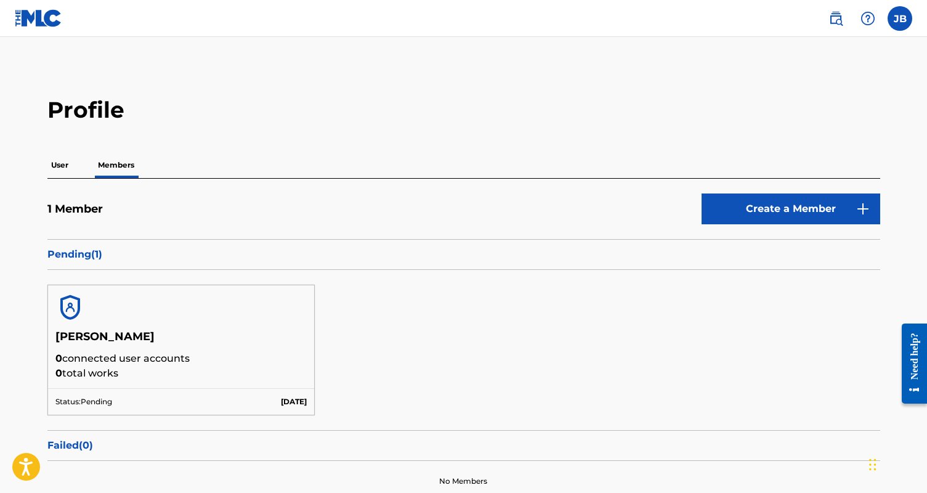
click at [63, 167] on p "User" at bounding box center [59, 165] width 25 height 26
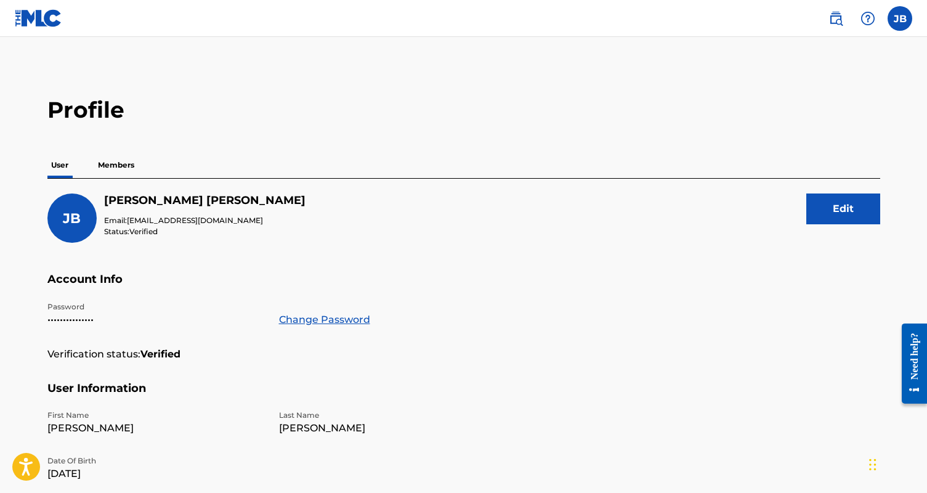
click at [38, 21] on img at bounding box center [38, 18] width 47 height 18
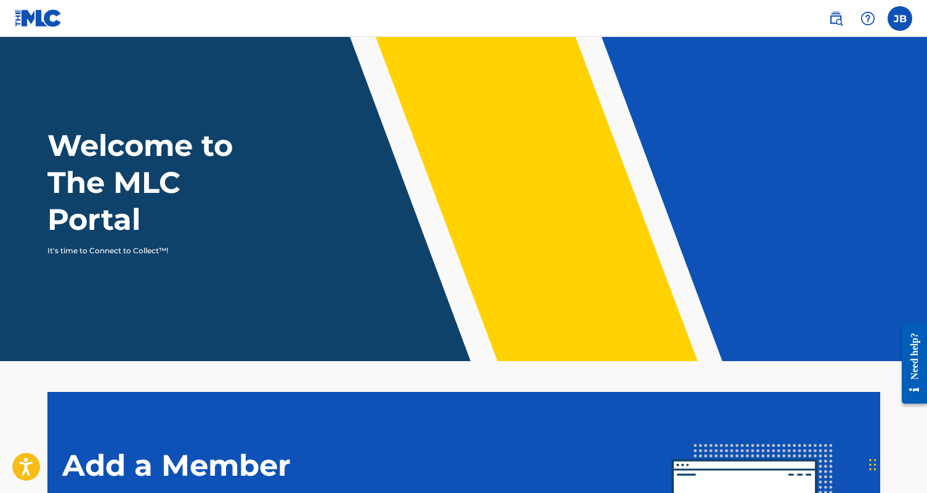
click at [898, 17] on label at bounding box center [899, 18] width 25 height 25
click at [900, 18] on input "[PERSON_NAME] [EMAIL_ADDRESS][DOMAIN_NAME] Notification Preferences Profile Log…" at bounding box center [900, 18] width 0 height 0
click at [860, 19] on div at bounding box center [867, 18] width 25 height 25
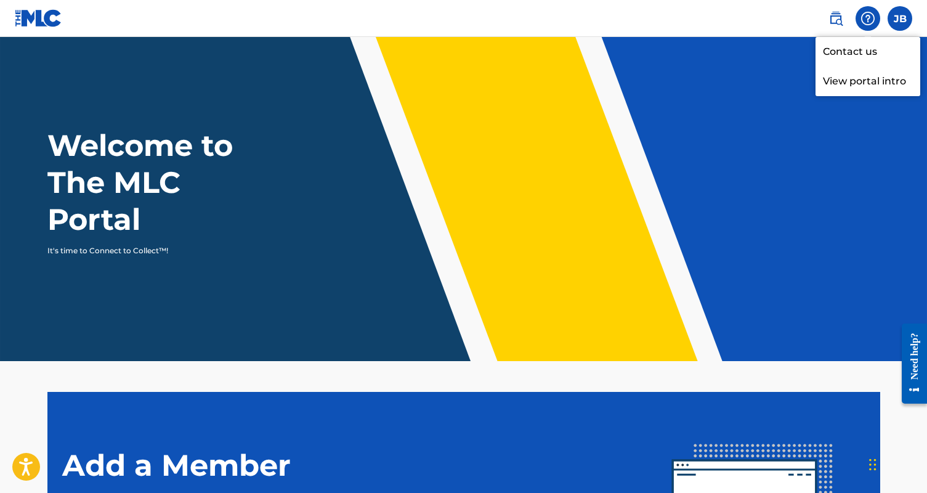
click at [831, 18] on img at bounding box center [835, 18] width 15 height 15
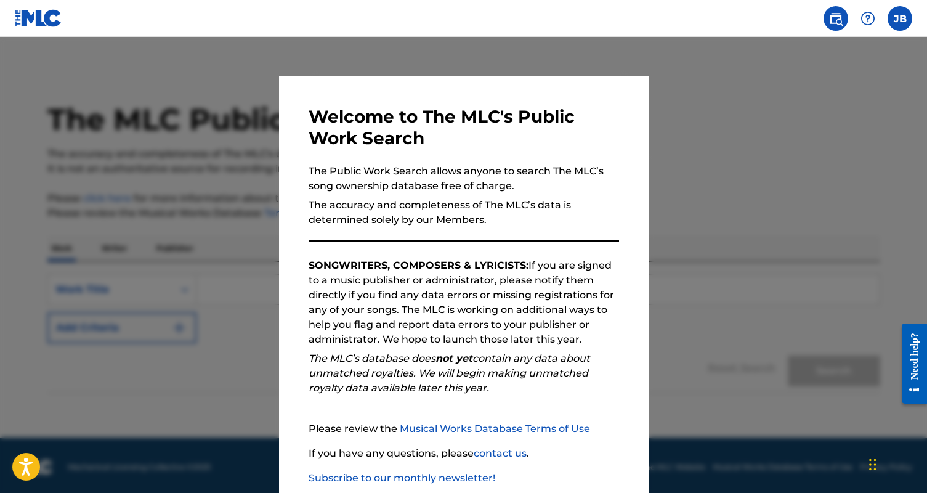
click at [752, 69] on div at bounding box center [463, 283] width 927 height 493
